Goal: Task Accomplishment & Management: Use online tool/utility

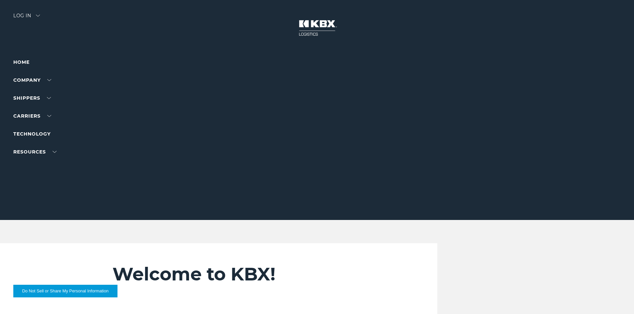
click at [20, 16] on div "Log in" at bounding box center [26, 18] width 27 height 10
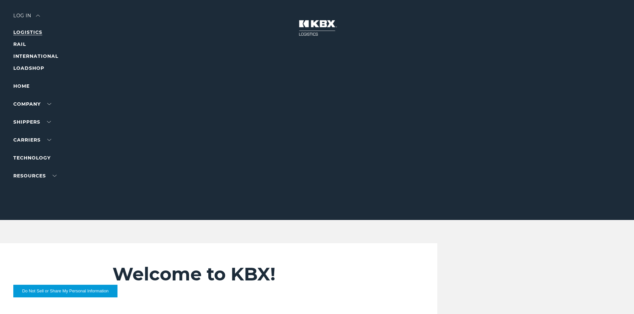
click at [25, 34] on link "LOGISTICS" at bounding box center [27, 32] width 29 height 6
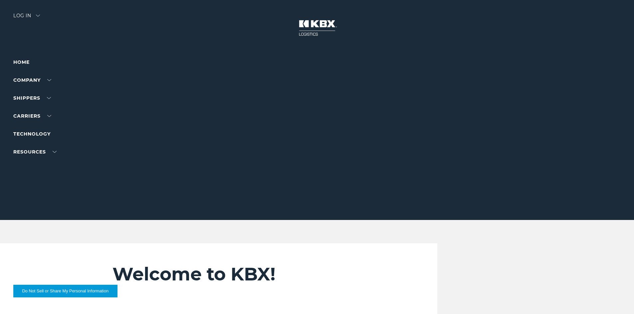
click at [24, 13] on div "Log in" at bounding box center [26, 18] width 27 height 10
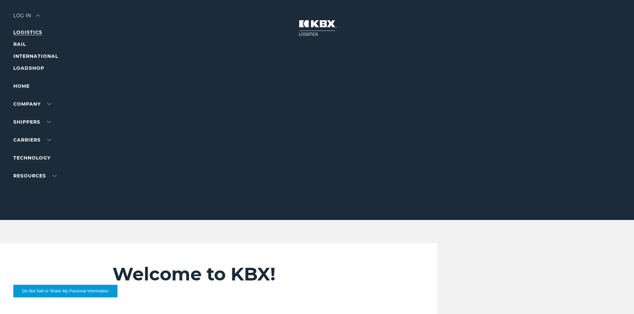
click at [31, 34] on link "LOGISTICS" at bounding box center [27, 32] width 29 height 6
